Goal: Task Accomplishment & Management: Use online tool/utility

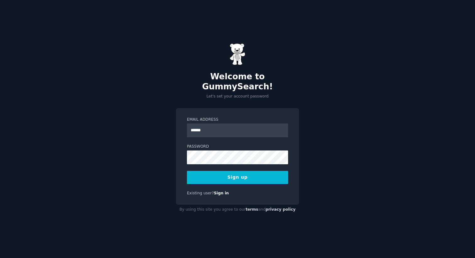
type input "**********"
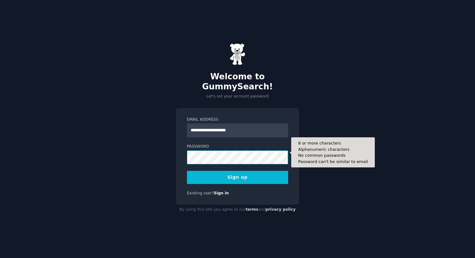
click at [187, 171] on button "Sign up" at bounding box center [237, 177] width 101 height 13
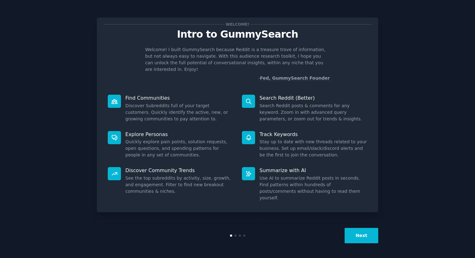
click at [368, 236] on button "Next" at bounding box center [361, 235] width 34 height 15
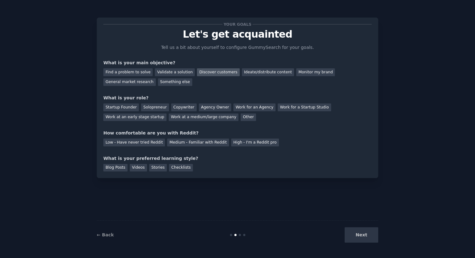
click at [215, 71] on div "Discover customers" at bounding box center [218, 72] width 42 height 8
click at [179, 143] on div "Medium - Familiar with Reddit" at bounding box center [198, 143] width 62 height 8
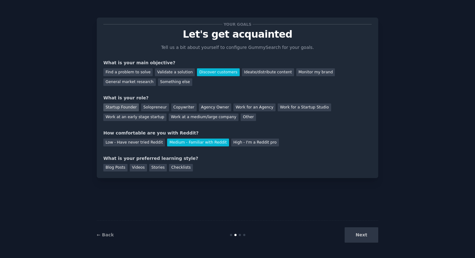
click at [126, 109] on div "Startup Founder" at bounding box center [120, 108] width 35 height 8
click at [173, 74] on div "Validate a solution" at bounding box center [175, 72] width 40 height 8
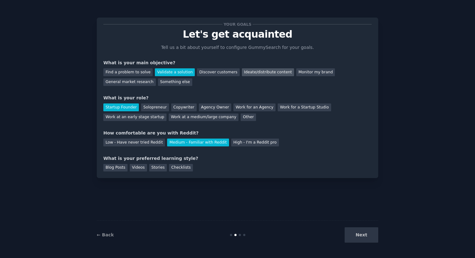
click at [248, 74] on div "Ideate/distribute content" at bounding box center [268, 72] width 52 height 8
click at [116, 168] on div "Blog Posts" at bounding box center [115, 168] width 24 height 8
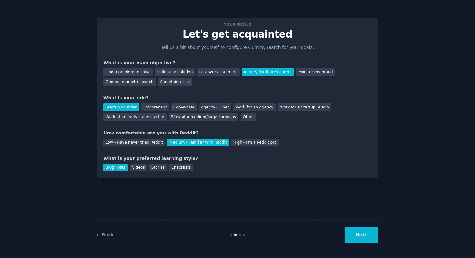
click at [359, 234] on button "Next" at bounding box center [361, 235] width 34 height 15
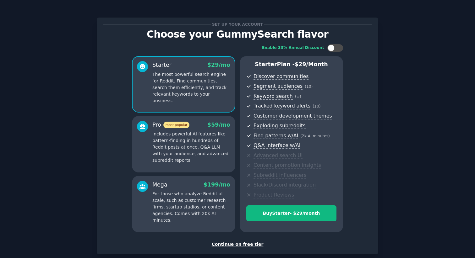
click at [235, 244] on div "Continue on free tier" at bounding box center [237, 244] width 268 height 7
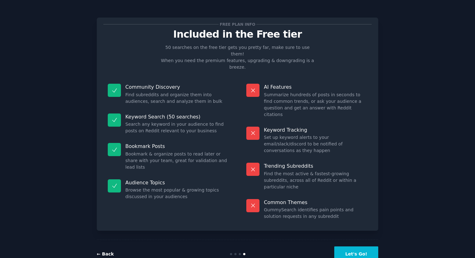
click at [109, 252] on link "← Back" at bounding box center [105, 254] width 17 height 5
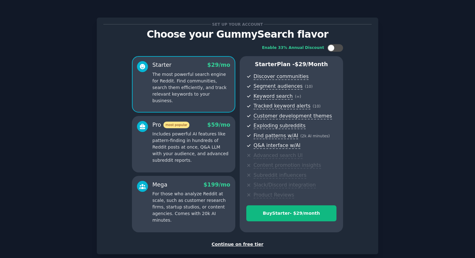
click at [142, 201] on div at bounding box center [142, 202] width 11 height 43
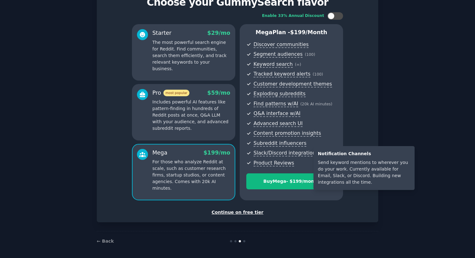
scroll to position [34, 0]
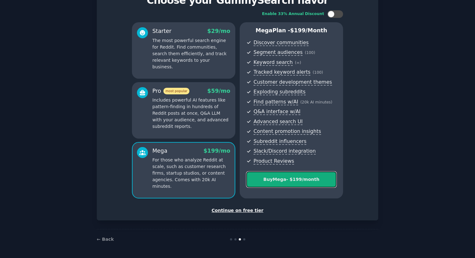
click at [278, 180] on div "Buy Mega - $ 199 /month" at bounding box center [290, 179] width 89 height 7
click at [278, 180] on div "Redirecting..." at bounding box center [291, 181] width 90 height 18
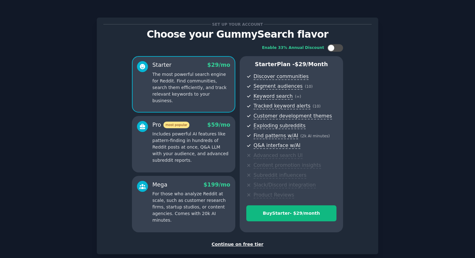
click at [196, 210] on p "For those who analyze Reddit at scale, such as customer research firms, startup…" at bounding box center [191, 207] width 78 height 33
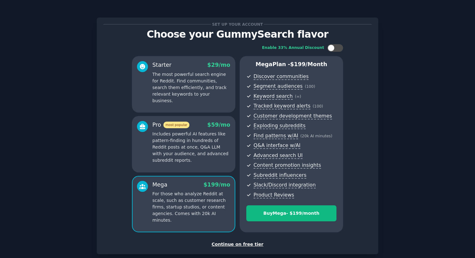
click at [235, 245] on div "Continue on free tier" at bounding box center [237, 244] width 268 height 7
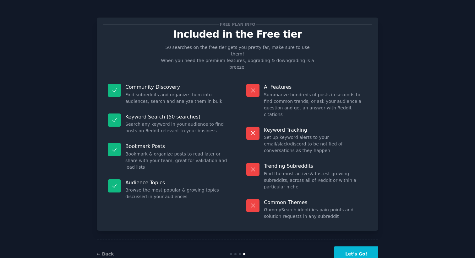
click at [353, 247] on button "Let's Go!" at bounding box center [356, 254] width 44 height 15
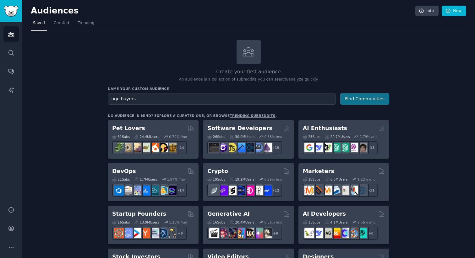
type input "ugc buyers"
click at [357, 99] on button "Find Communities" at bounding box center [364, 99] width 49 height 12
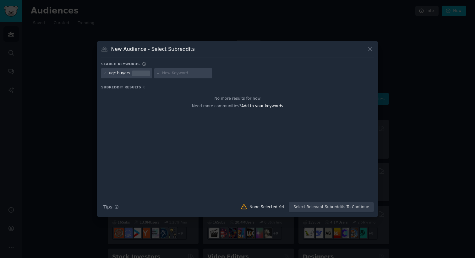
click at [171, 74] on input "text" at bounding box center [186, 74] width 48 height 6
type input "ugc"
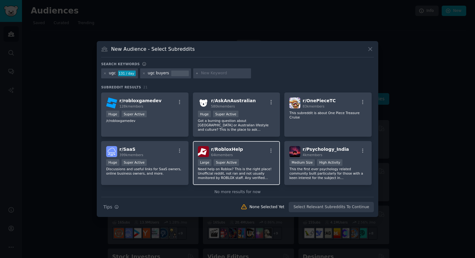
scroll to position [234, 0]
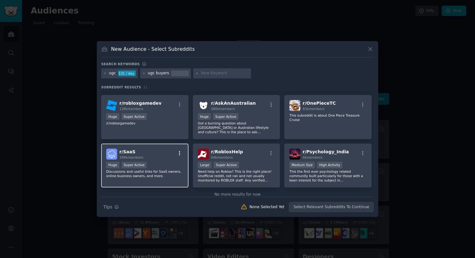
click at [180, 154] on icon "button" at bounding box center [180, 154] width 6 height 6
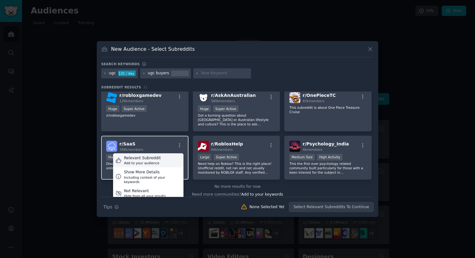
scroll to position [247, 0]
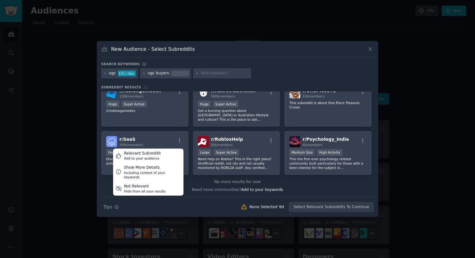
click at [80, 156] on div at bounding box center [237, 129] width 475 height 258
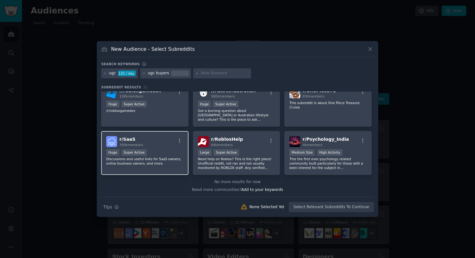
click at [162, 140] on div "r/ SaaS 399k members" at bounding box center [144, 141] width 77 height 11
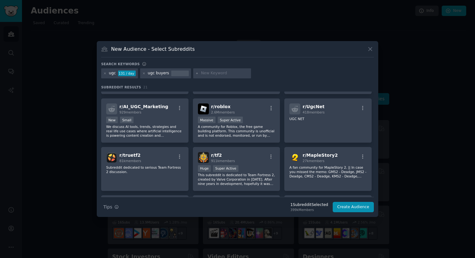
scroll to position [0, 0]
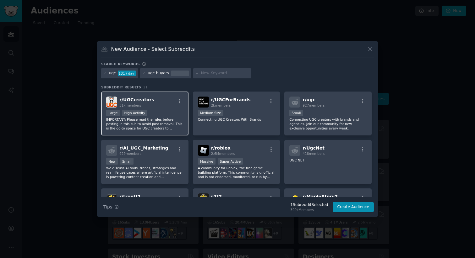
click at [158, 112] on div "Large High Activity" at bounding box center [144, 114] width 77 height 8
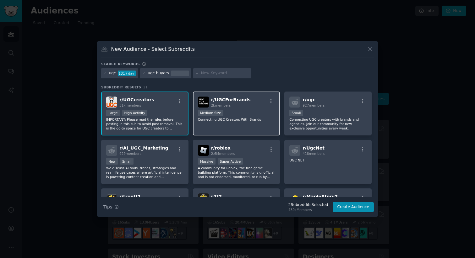
click at [259, 116] on div "1000 - 10,000 members Medium Size" at bounding box center [236, 114] width 77 height 8
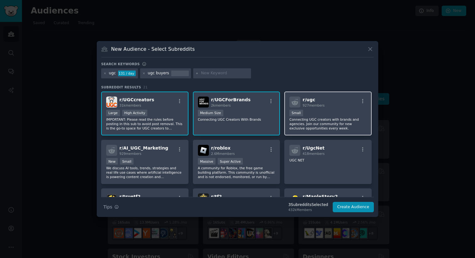
click at [333, 112] on div "100 - 1000 members Small" at bounding box center [327, 114] width 77 height 8
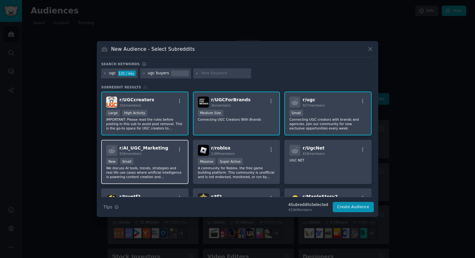
click at [169, 158] on div "New Small" at bounding box center [144, 162] width 77 height 8
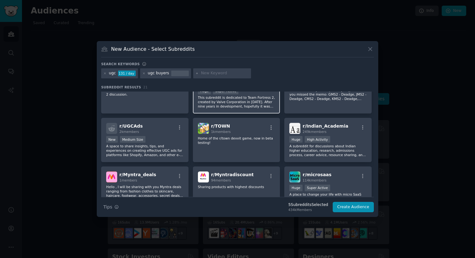
scroll to position [131, 0]
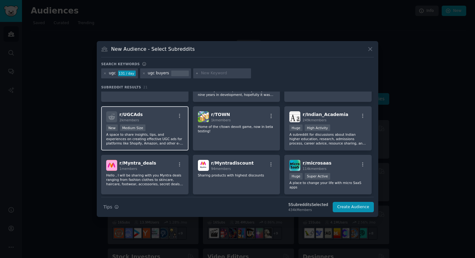
click at [164, 122] on div "r/ UGCAds 2k members New Medium Size A space to share insights, tips, and exper…" at bounding box center [144, 128] width 87 height 44
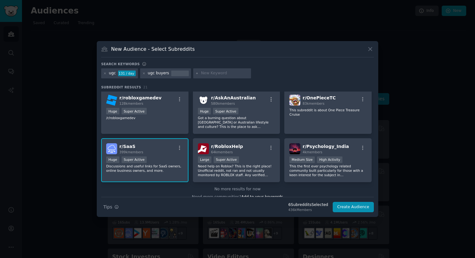
scroll to position [247, 0]
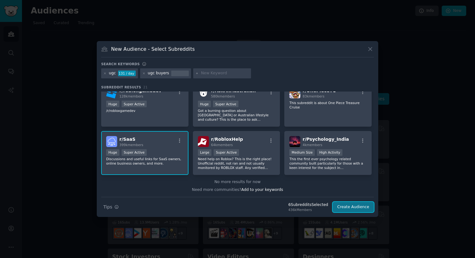
click at [354, 207] on button "Create Audience" at bounding box center [352, 207] width 41 height 11
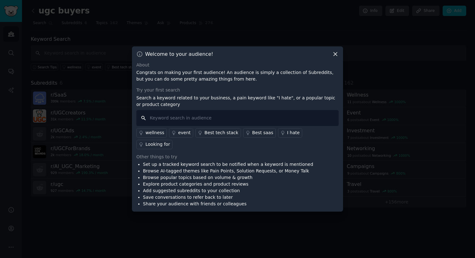
click at [217, 123] on input "text" at bounding box center [237, 118] width 202 height 16
click at [334, 56] on icon at bounding box center [334, 53] width 3 height 3
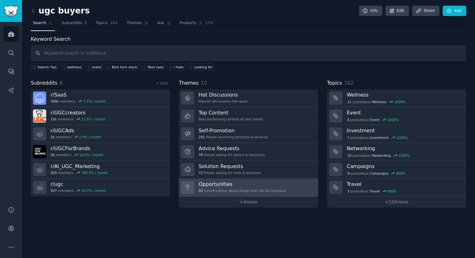
click at [266, 185] on h3 "Opportunities" at bounding box center [241, 184] width 87 height 7
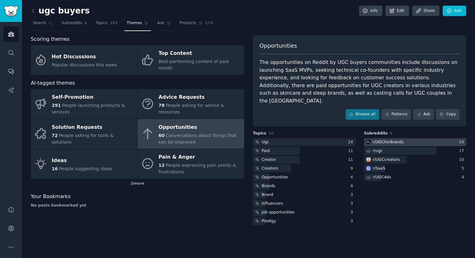
click at [385, 140] on div "r/ UGCForBrands" at bounding box center [388, 143] width 31 height 6
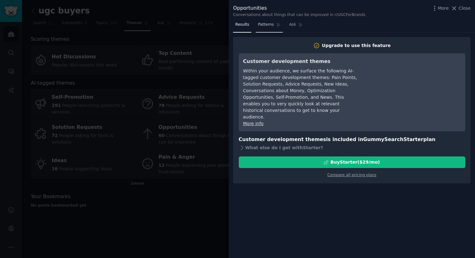
click at [264, 25] on span "Patterns" at bounding box center [266, 25] width 16 height 6
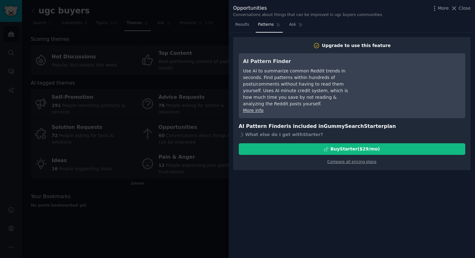
click at [207, 70] on div at bounding box center [237, 129] width 475 height 258
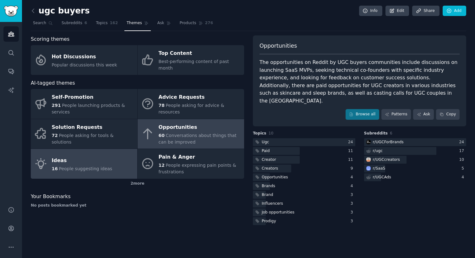
click at [108, 156] on link "Ideas 16 People suggesting ideas" at bounding box center [84, 164] width 106 height 30
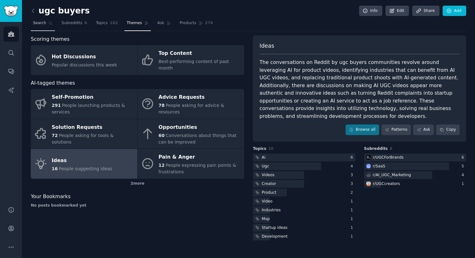
click at [38, 28] on link "Search" at bounding box center [43, 24] width 24 height 13
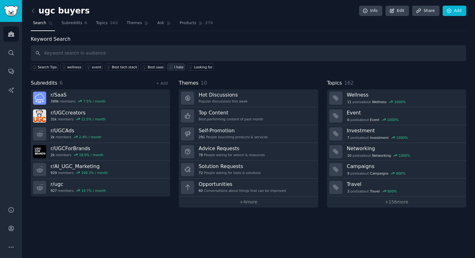
click at [176, 65] on div "I hate" at bounding box center [178, 67] width 9 height 4
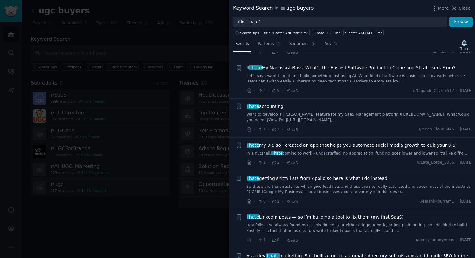
scroll to position [234, 0]
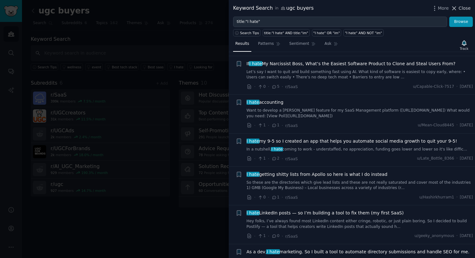
click at [462, 9] on span "Close" at bounding box center [464, 8] width 12 height 7
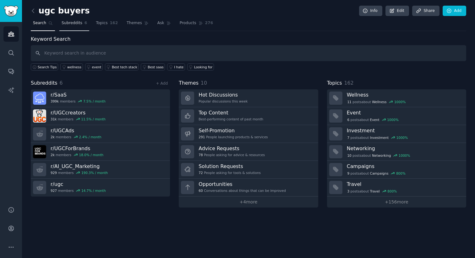
click at [67, 22] on span "Subreddits" at bounding box center [72, 23] width 21 height 6
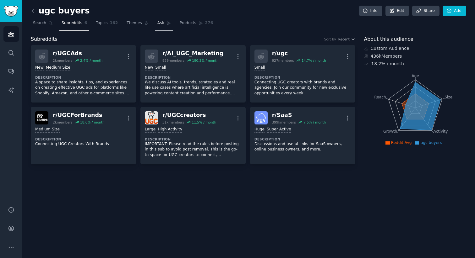
click at [160, 23] on span "Ask" at bounding box center [160, 23] width 7 height 6
